Goal: Transaction & Acquisition: Purchase product/service

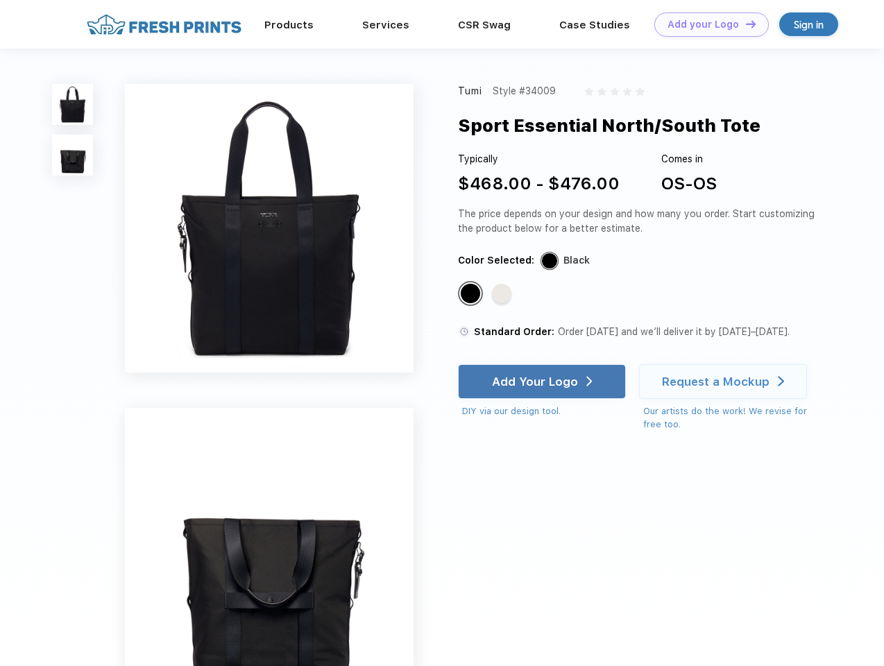
click at [707, 24] on link "Add your Logo Design Tool" at bounding box center [712, 24] width 115 height 24
click at [0, 0] on div "Design Tool" at bounding box center [0, 0] width 0 height 0
click at [745, 24] on link "Add your Logo Design Tool" at bounding box center [712, 24] width 115 height 24
click at [73, 104] on img at bounding box center [72, 104] width 41 height 41
click at [73, 156] on img at bounding box center [72, 155] width 41 height 41
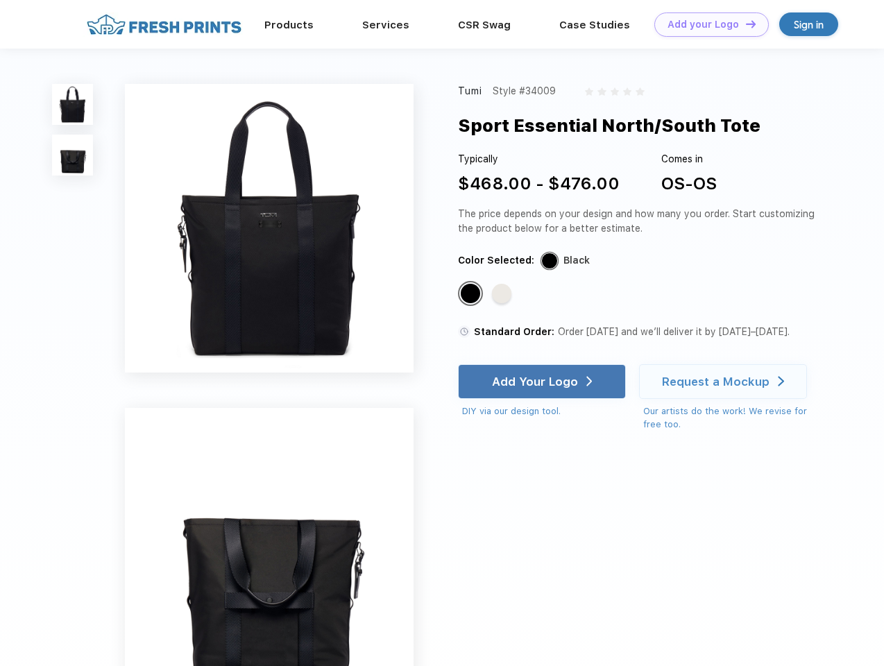
click at [472, 294] on div "Standard Color" at bounding box center [470, 293] width 19 height 19
click at [503, 294] on div "Standard Color" at bounding box center [501, 293] width 19 height 19
click at [544, 382] on div "Add Your Logo" at bounding box center [535, 382] width 86 height 14
click at [725, 382] on div "Request a Mockup" at bounding box center [716, 382] width 108 height 14
